Goal: Task Accomplishment & Management: Use online tool/utility

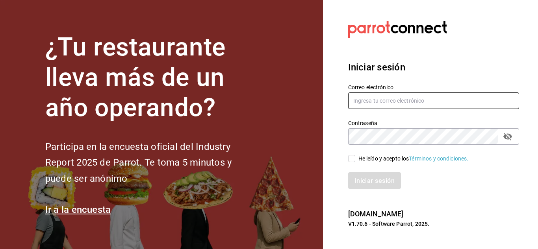
click at [396, 101] on input "text" at bounding box center [433, 101] width 171 height 17
type input "pitaroastbeef@gmail.com"
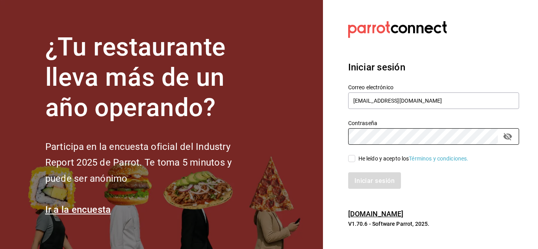
click at [352, 160] on input "He leído y acepto los Términos y condiciones." at bounding box center [351, 158] width 7 height 7
checkbox input "true"
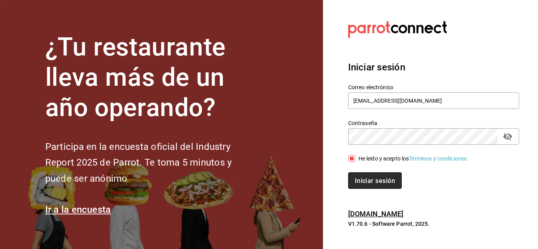
click at [368, 183] on font "Iniciar sesión" at bounding box center [375, 180] width 40 height 7
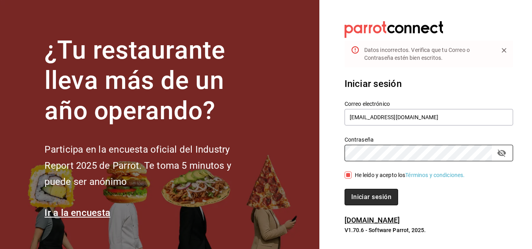
click at [353, 202] on button "Iniciar sesión" at bounding box center [372, 197] width 54 height 17
click at [502, 152] on icon "campo de contraseña" at bounding box center [501, 153] width 9 height 9
click at [373, 199] on font "Iniciar sesión" at bounding box center [372, 196] width 40 height 7
click at [376, 197] on font "Iniciar sesión" at bounding box center [372, 196] width 40 height 7
click at [375, 195] on font "Iniciar sesión" at bounding box center [372, 196] width 40 height 7
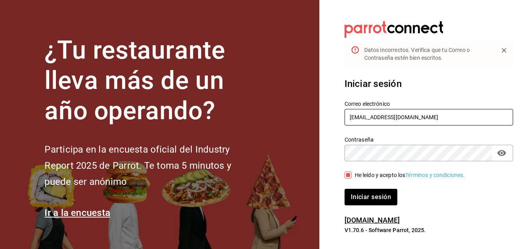
click at [383, 118] on input "pitaroastbeef@gmail.com" at bounding box center [429, 117] width 169 height 17
type input "pitaroastbeefco@gmail.com"
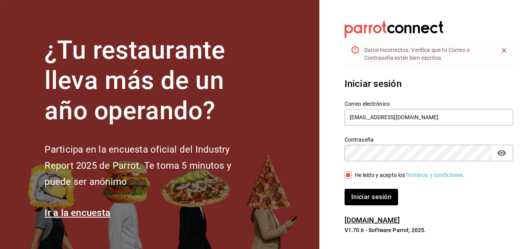
drag, startPoint x: 369, startPoint y: 198, endPoint x: 363, endPoint y: 198, distance: 5.9
click at [363, 198] on font "Iniciar sesión" at bounding box center [372, 196] width 40 height 7
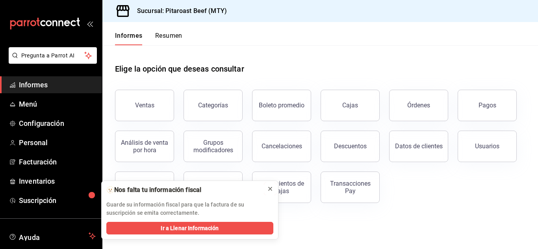
click at [270, 189] on icon at bounding box center [270, 189] width 6 height 6
click at [270, 190] on icon at bounding box center [270, 189] width 6 height 6
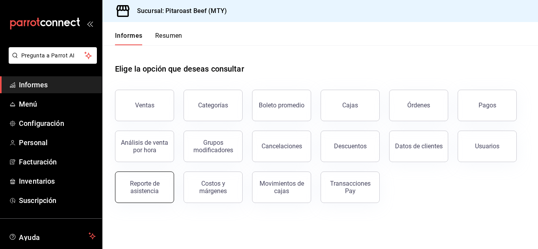
click at [156, 185] on font "Reporte de asistencia" at bounding box center [145, 187] width 30 height 15
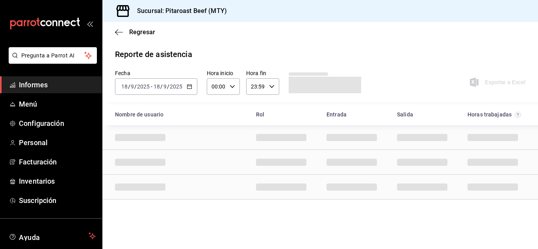
click at [188, 87] on icon "button" at bounding box center [190, 87] width 6 height 6
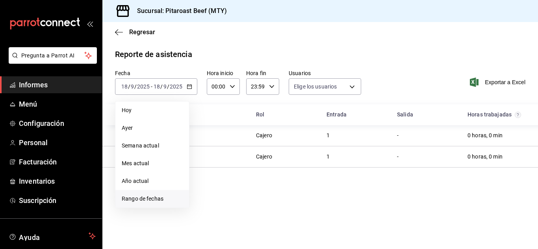
click at [133, 195] on span "Rango de fechas" at bounding box center [152, 199] width 61 height 8
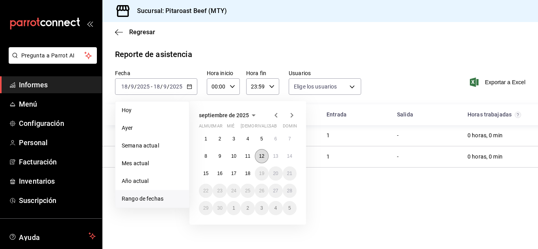
click at [262, 154] on font "12" at bounding box center [261, 157] width 5 height 6
click at [248, 177] on button "18" at bounding box center [248, 174] width 14 height 14
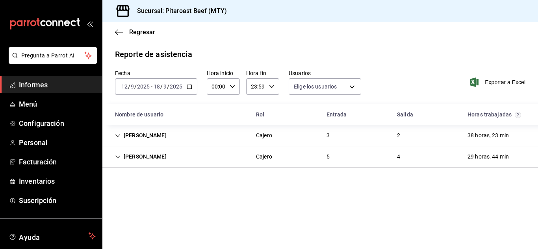
click at [232, 89] on icon "button" at bounding box center [233, 87] width 6 height 6
click at [214, 144] on font "02" at bounding box center [215, 144] width 6 height 6
type input "02:00"
click at [214, 144] on font "11" at bounding box center [215, 141] width 6 height 6
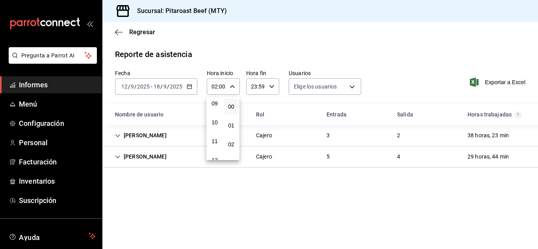
type input "11:00"
click at [290, 218] on div at bounding box center [269, 124] width 538 height 249
click at [397, 159] on div "4" at bounding box center [399, 157] width 16 height 15
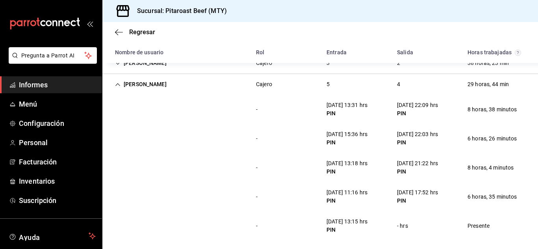
scroll to position [76, 0]
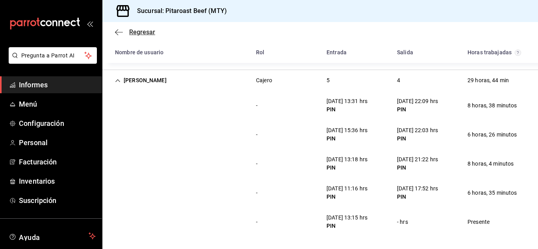
click at [117, 31] on icon "button" at bounding box center [119, 32] width 8 height 7
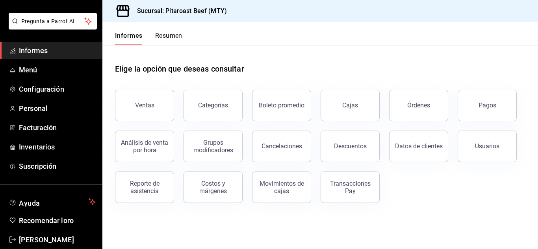
scroll to position [48, 0]
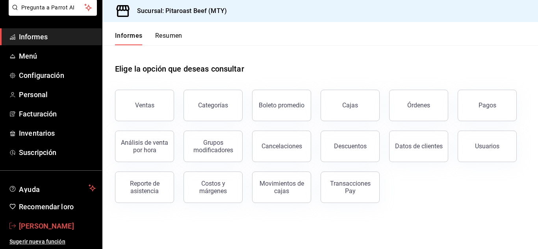
click at [60, 223] on font "[PERSON_NAME]" at bounding box center [46, 226] width 55 height 8
